Goal: Task Accomplishment & Management: Complete application form

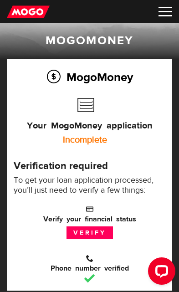
click at [76, 234] on link "Verify" at bounding box center [89, 232] width 46 height 13
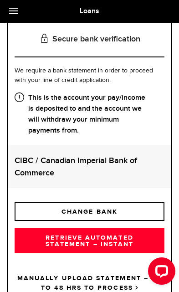
scroll to position [115, 0]
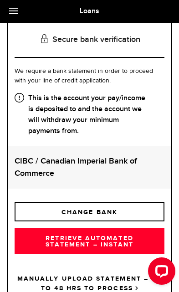
click at [56, 243] on link "RETRIEVE AUTOMATED STATEMENT – INSTANT" at bounding box center [90, 240] width 150 height 25
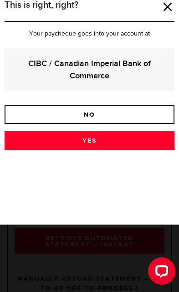
click at [46, 140] on link "Yes" at bounding box center [90, 140] width 170 height 19
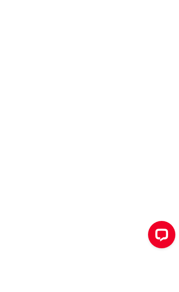
scroll to position [99, 0]
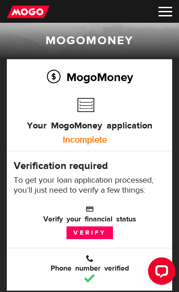
click at [165, 269] on div "Open LiveChat chat widget" at bounding box center [161, 270] width 15 height 15
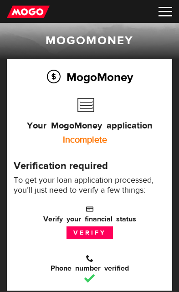
click at [165, 11] on img at bounding box center [165, 12] width 14 height 10
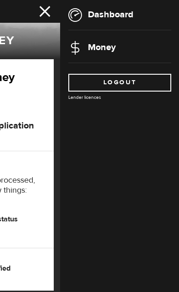
click at [108, 17] on link "Dashboard" at bounding box center [100, 14] width 65 height 11
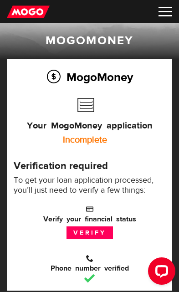
click at [81, 236] on link "Verify" at bounding box center [89, 232] width 46 height 13
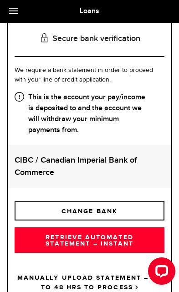
scroll to position [115, 0]
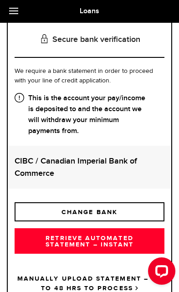
click at [137, 240] on link "RETRIEVE AUTOMATED STATEMENT – INSTANT" at bounding box center [90, 240] width 150 height 25
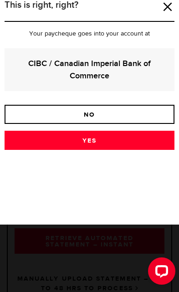
click at [137, 142] on link "Yes" at bounding box center [90, 140] width 170 height 19
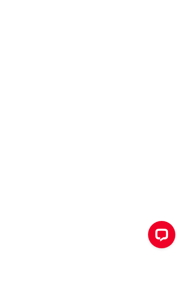
scroll to position [93, 0]
